Goal: Information Seeking & Learning: Learn about a topic

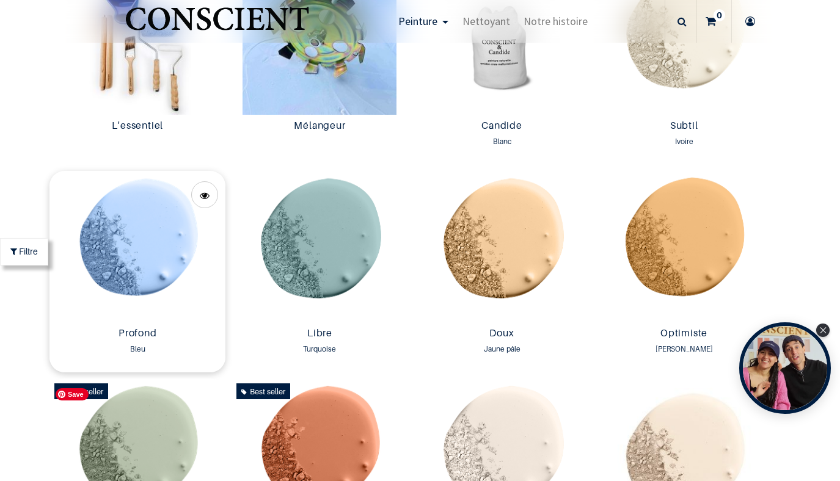
scroll to position [718, 0]
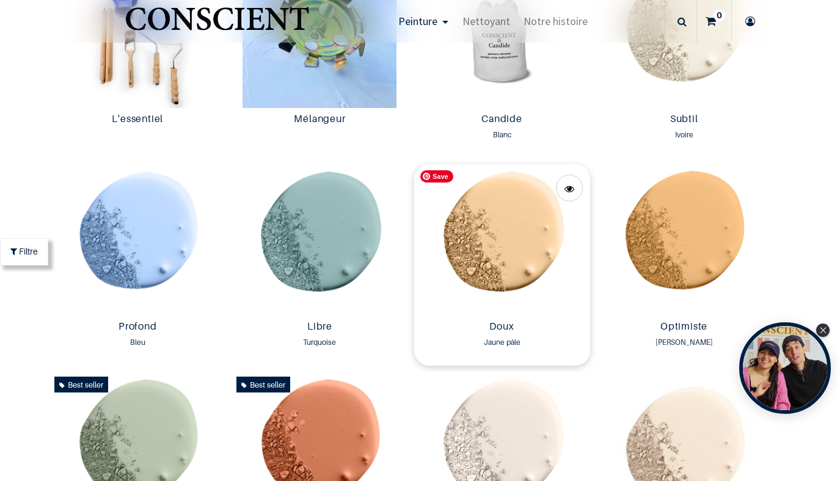
click at [514, 234] on img at bounding box center [502, 240] width 176 height 152
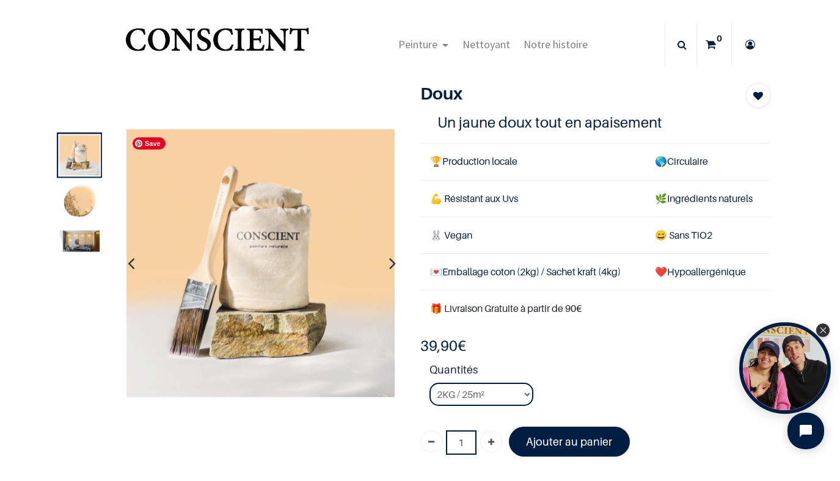
scroll to position [12, 0]
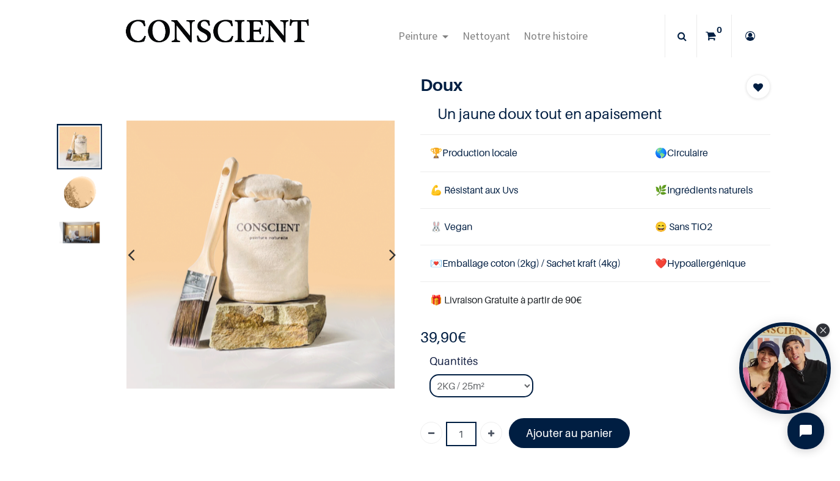
click at [76, 187] on img at bounding box center [79, 194] width 40 height 40
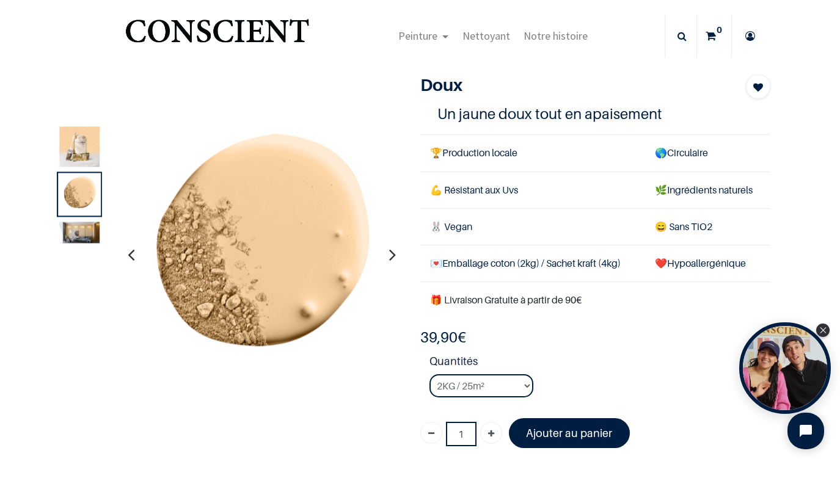
click at [76, 229] on img at bounding box center [79, 232] width 40 height 21
